Goal: Information Seeking & Learning: Learn about a topic

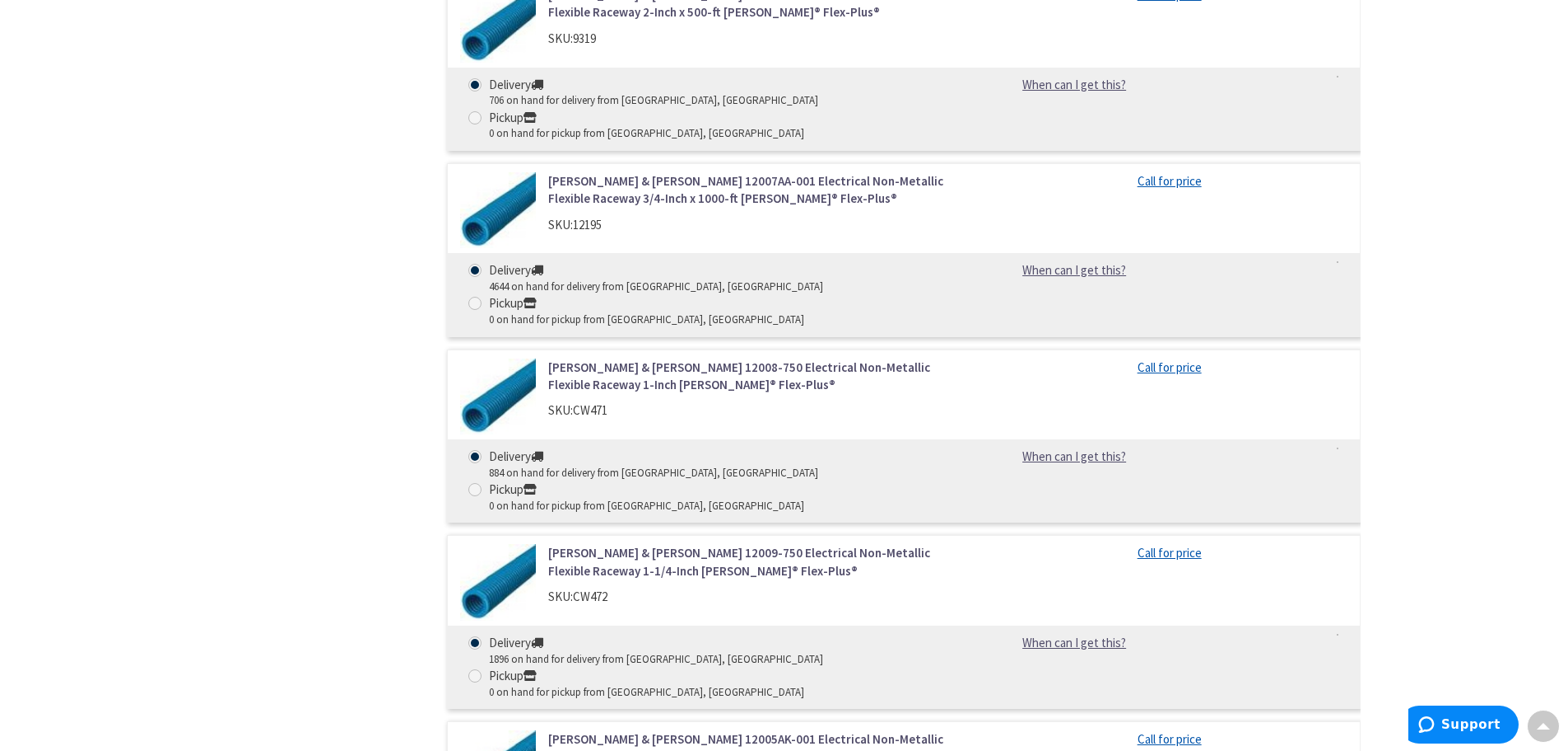
scroll to position [1153, 0]
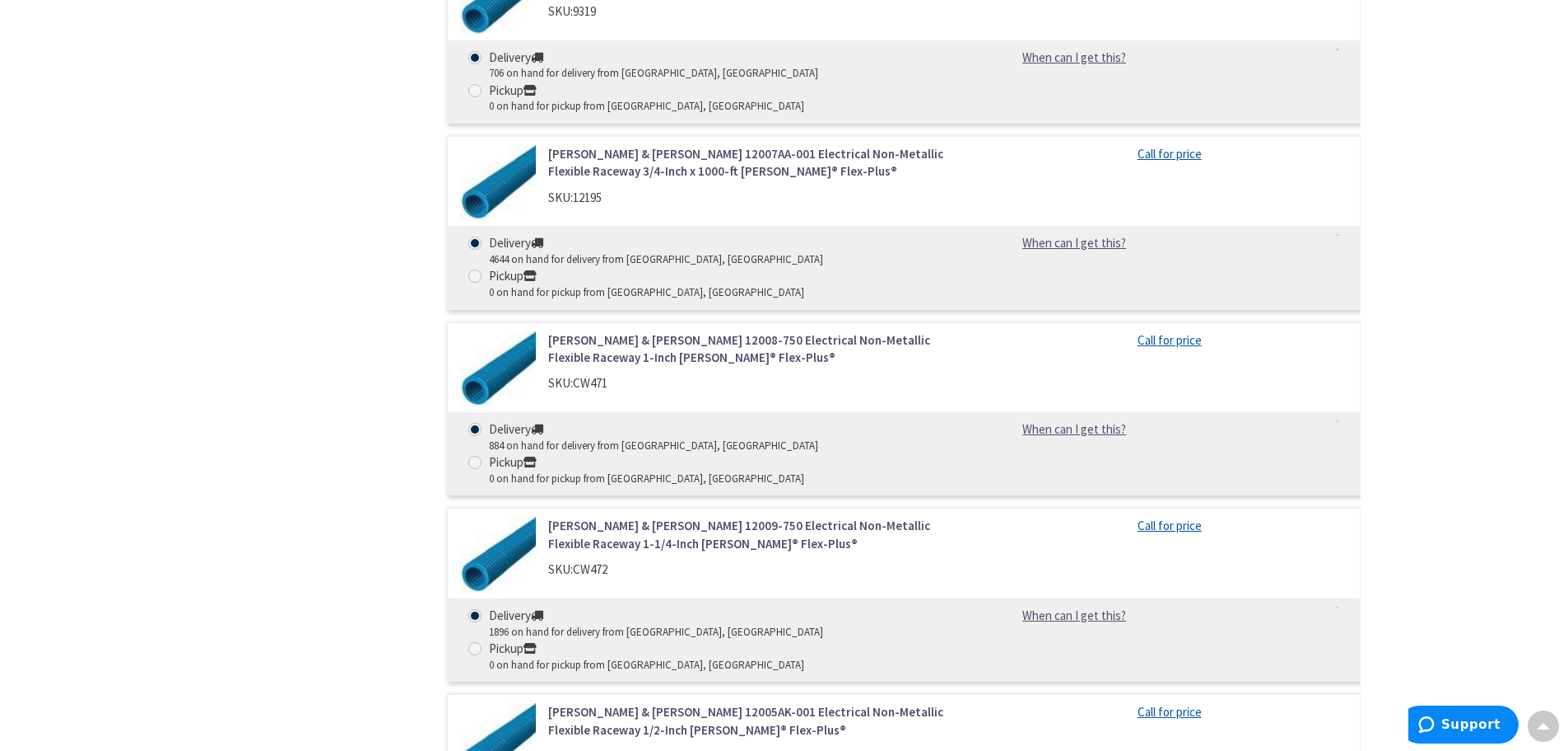
click at [594, 517] on link "Thomas & Betts 12009-750 Electrical Non-Metallic Flexible Raceway 1-1/4-Inch Ca…" at bounding box center [758, 534] width 419 height 35
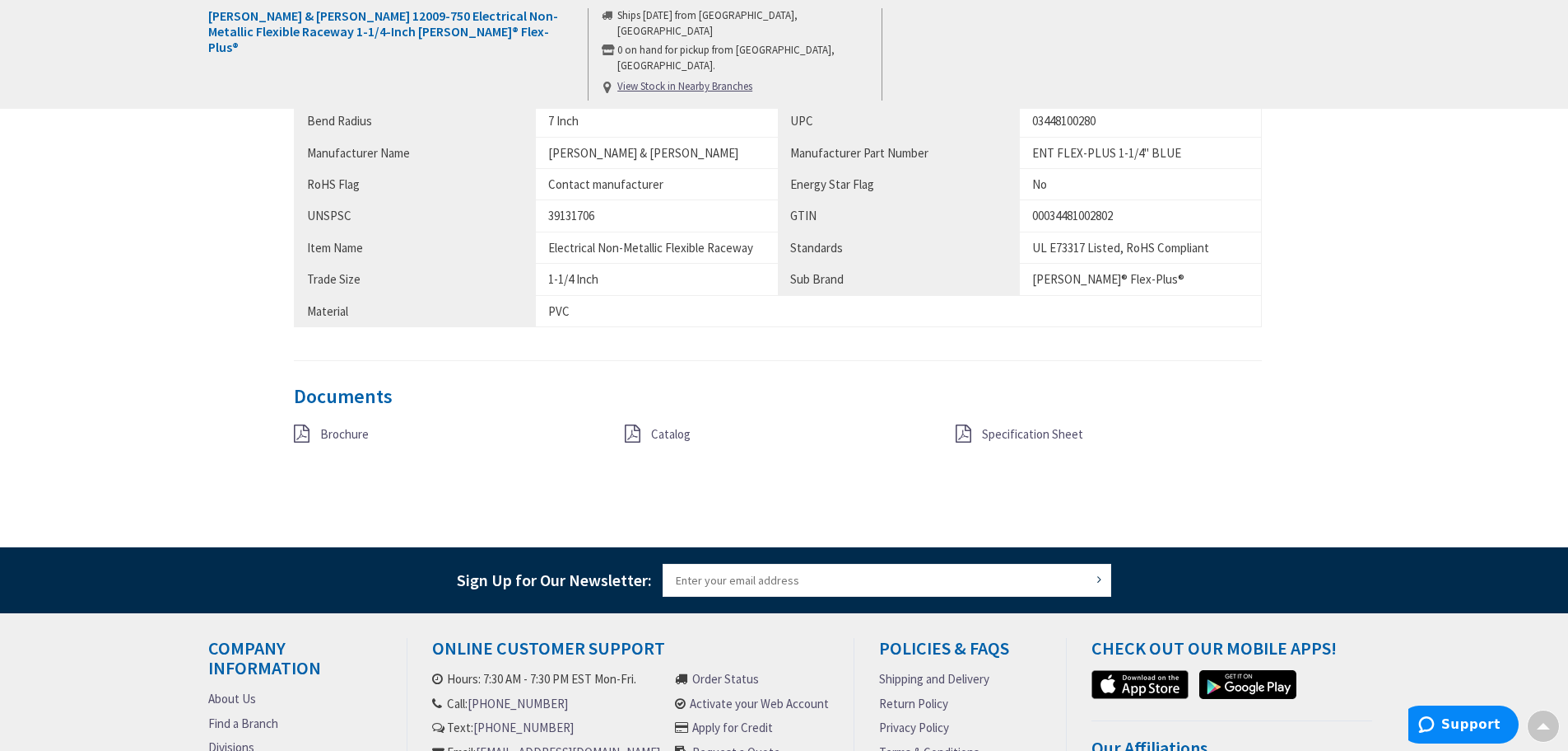
scroll to position [989, 0]
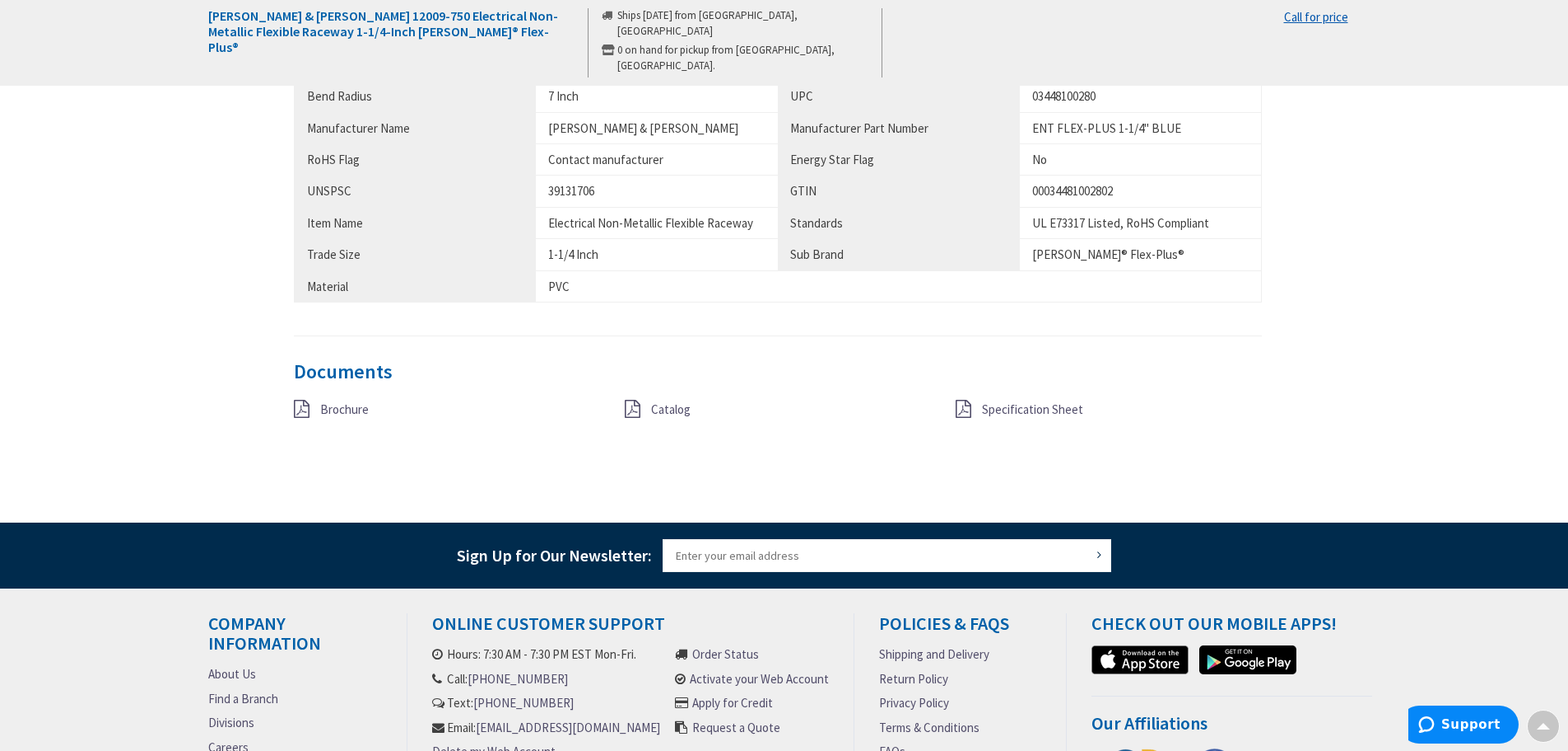
click at [1044, 404] on span "Specification Sheet" at bounding box center [1033, 409] width 101 height 16
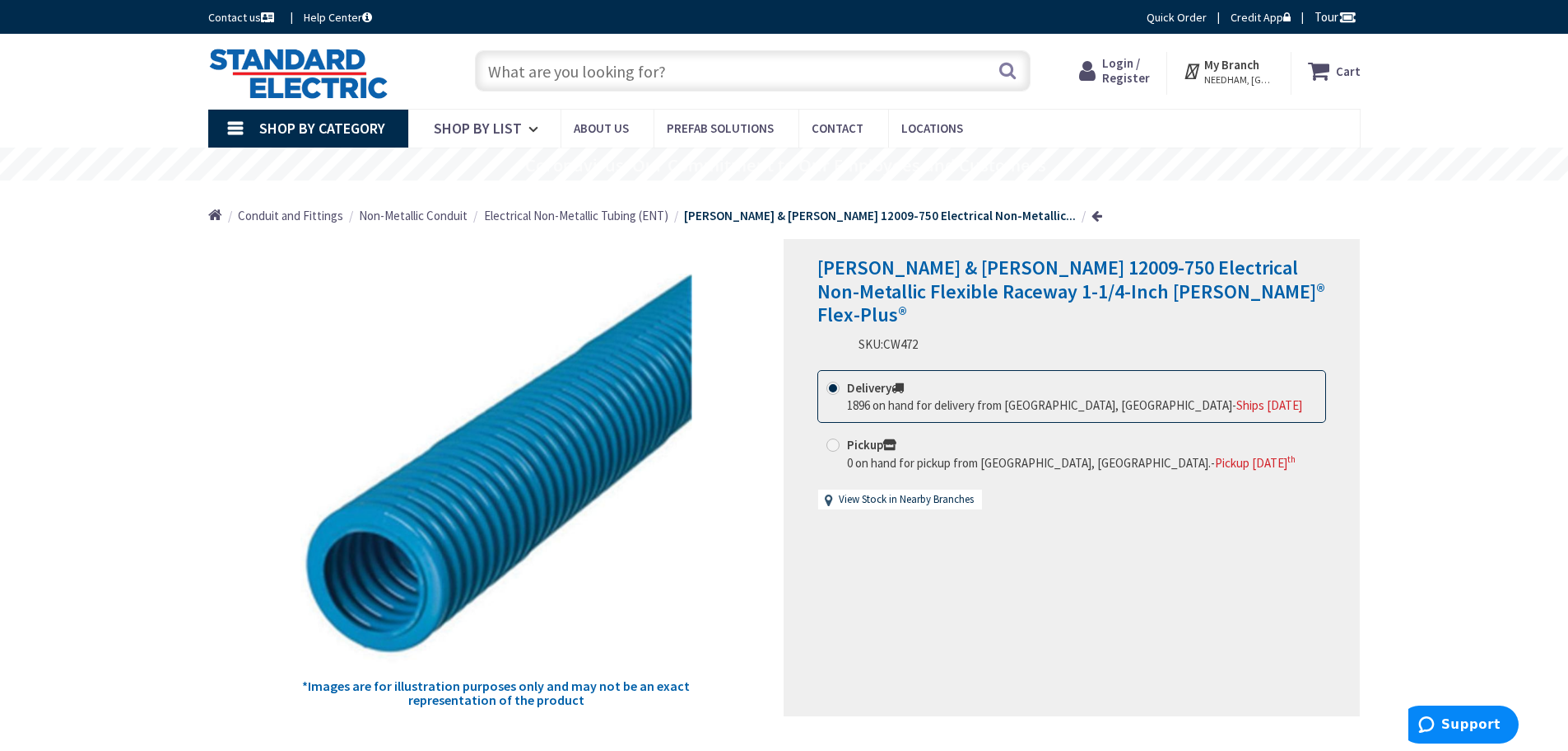
click at [626, 209] on span "Electrical Non-Metallic Tubing (ENT)" at bounding box center [577, 216] width 184 height 16
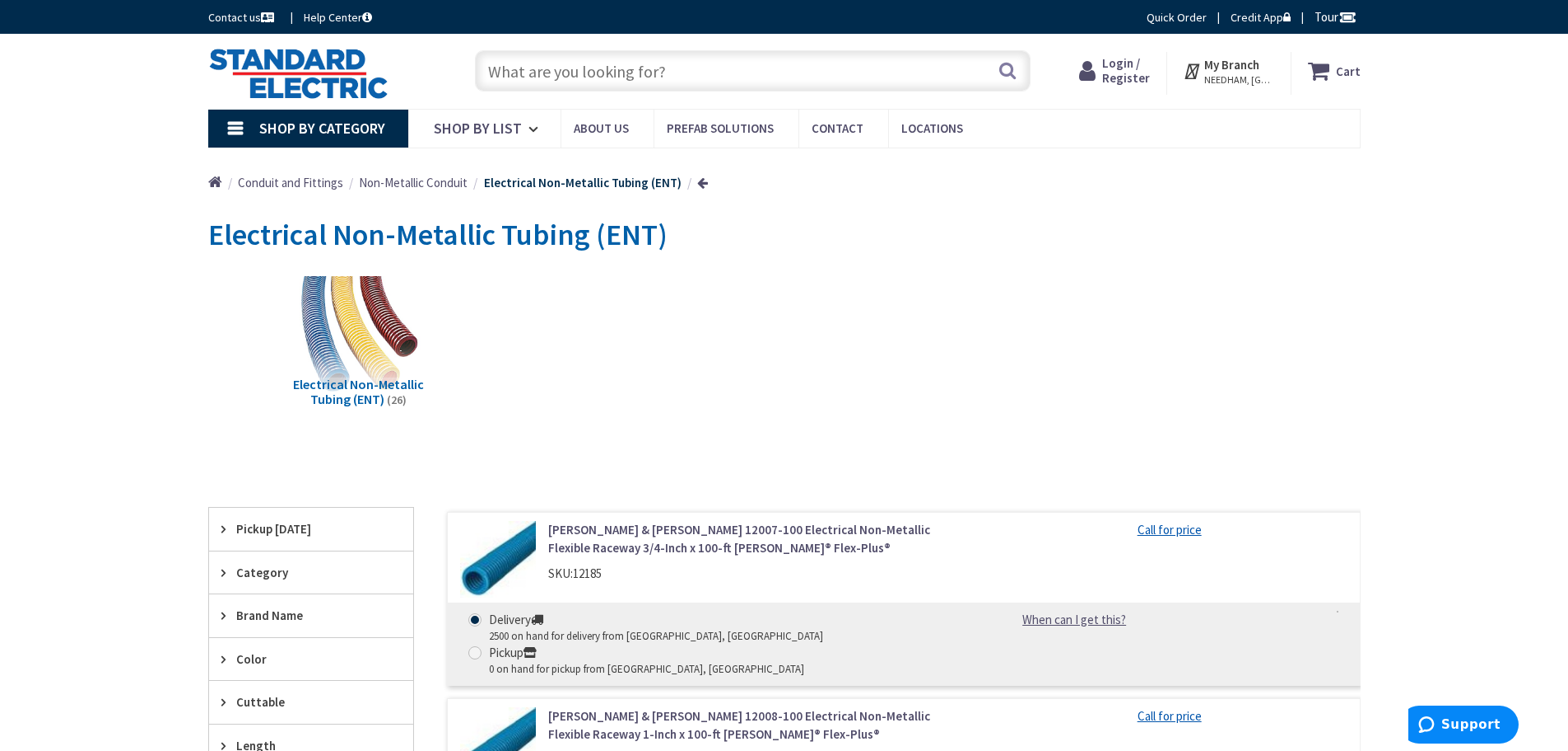
click at [608, 707] on link "[PERSON_NAME] & [PERSON_NAME] 12008-100 Electrical Non-Metallic Flexible Racewa…" at bounding box center [758, 725] width 419 height 35
